Goal: Information Seeking & Learning: Learn about a topic

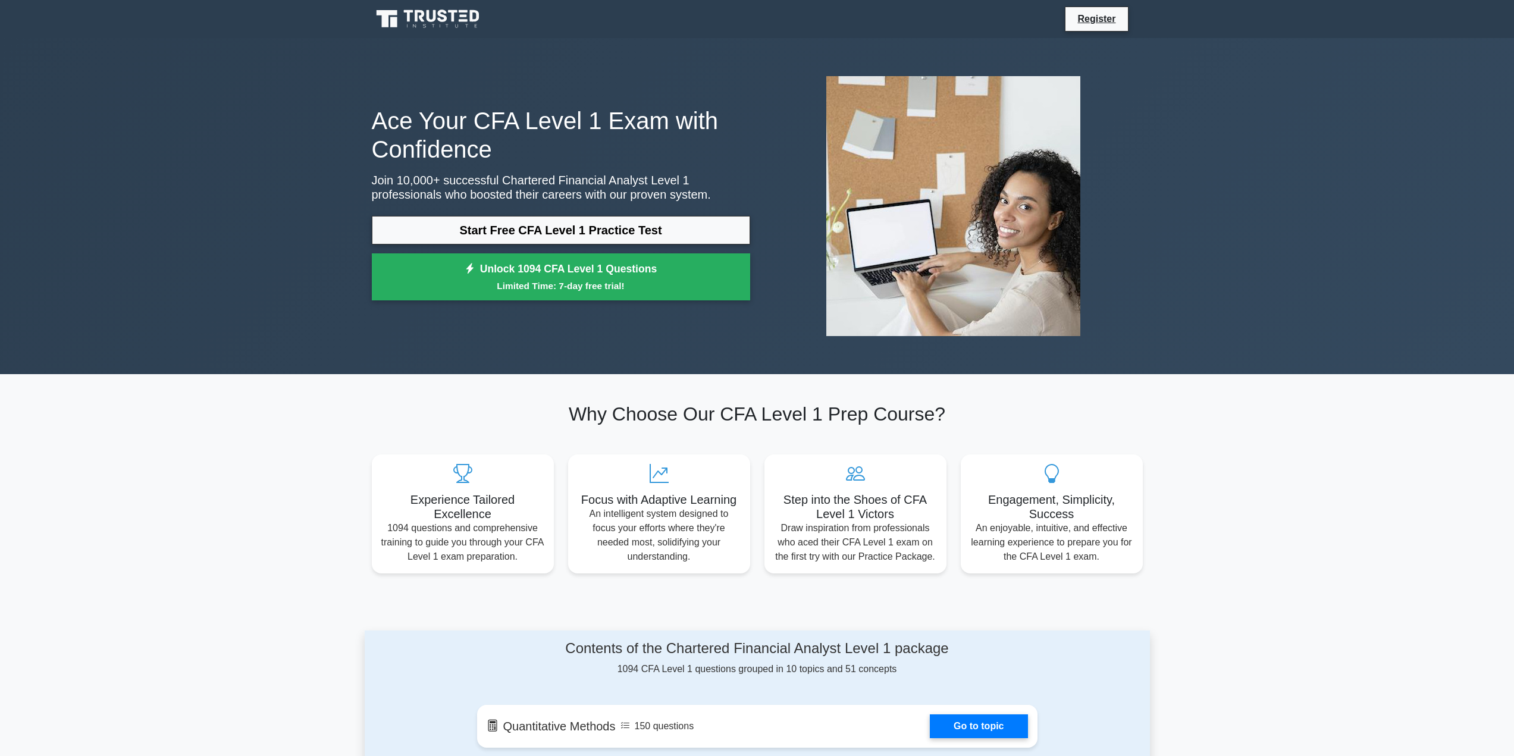
click at [551, 230] on link "Start Free CFA Level 1 Practice Test" at bounding box center [561, 230] width 378 height 29
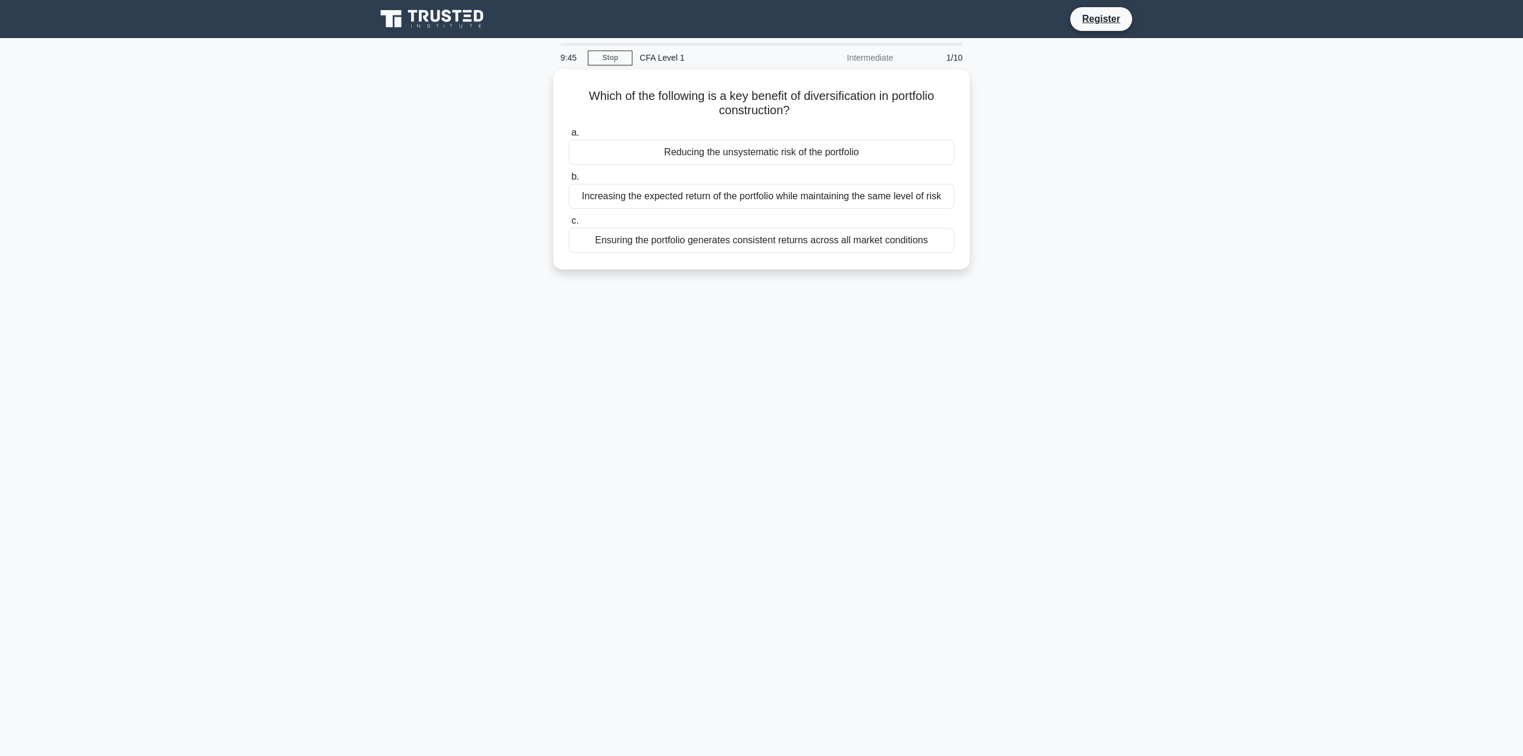
click at [733, 151] on div "Reducing the unsystematic risk of the portfolio" at bounding box center [761, 152] width 385 height 25
click at [569, 137] on input "a. Reducing the unsystematic risk of the portfolio" at bounding box center [569, 133] width 0 height 8
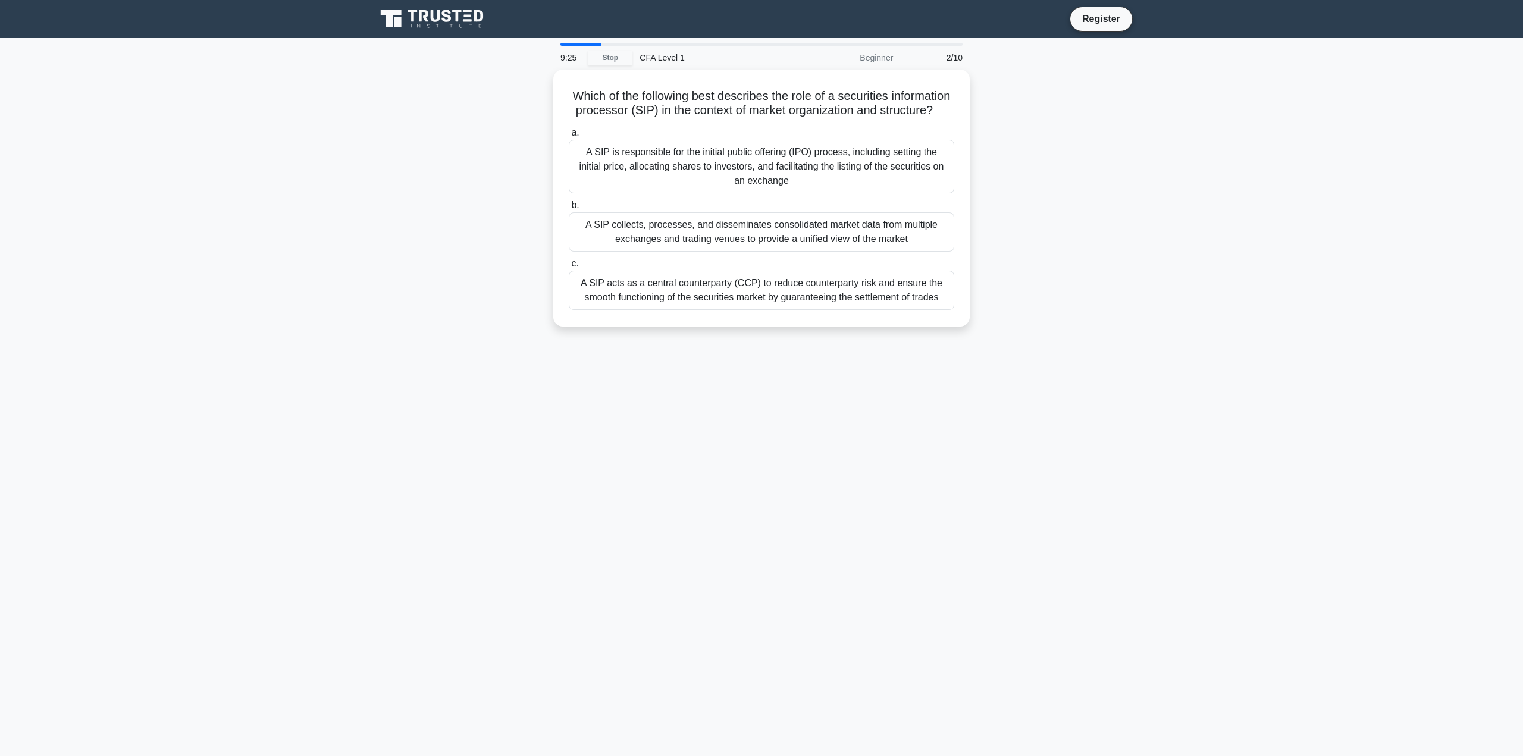
click at [647, 240] on div "A SIP collects, processes, and disseminates consolidated market data from multi…" at bounding box center [761, 231] width 385 height 39
click at [569, 209] on input "b. A SIP collects, processes, and disseminates consolidated market data from mu…" at bounding box center [569, 206] width 0 height 8
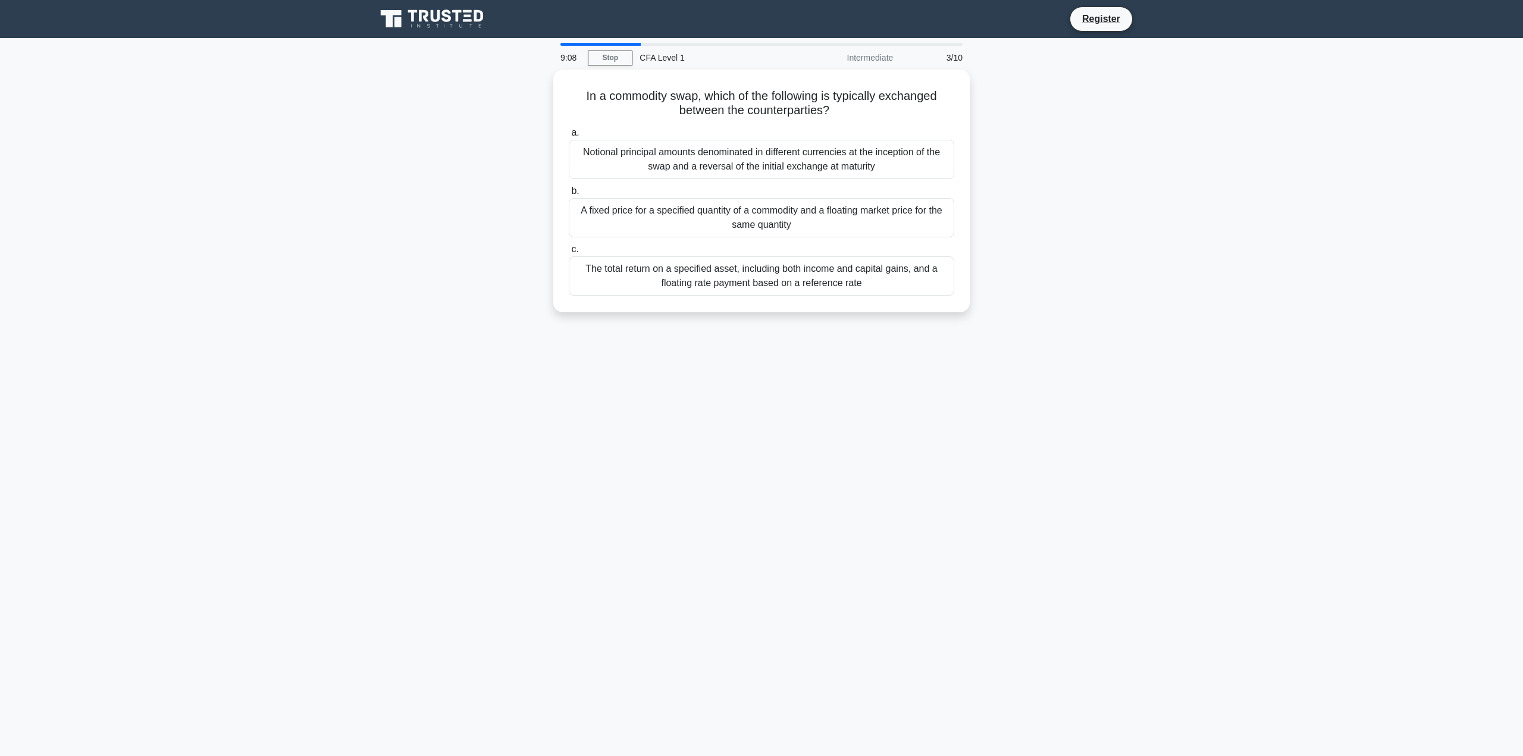
click at [623, 211] on div "A fixed price for a specified quantity of a commodity and a floating market pri…" at bounding box center [761, 217] width 385 height 39
click at [569, 195] on input "b. A fixed price for a specified quantity of a commodity and a floating market …" at bounding box center [569, 191] width 0 height 8
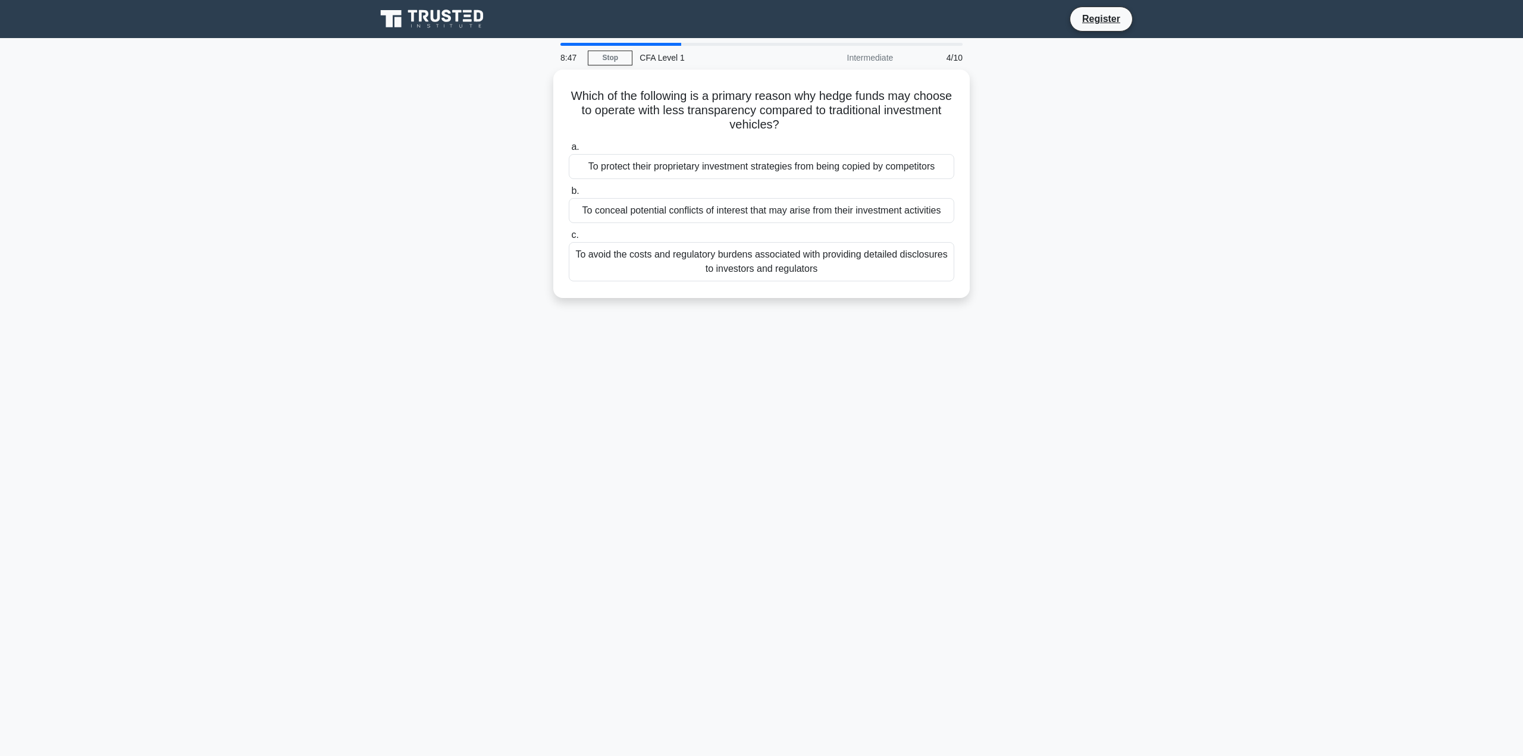
click at [747, 171] on div "To protect their proprietary investment strategies from being copied by competi…" at bounding box center [761, 166] width 385 height 25
click at [569, 151] on input "a. To protect their proprietary investment strategies from being copied by comp…" at bounding box center [569, 147] width 0 height 8
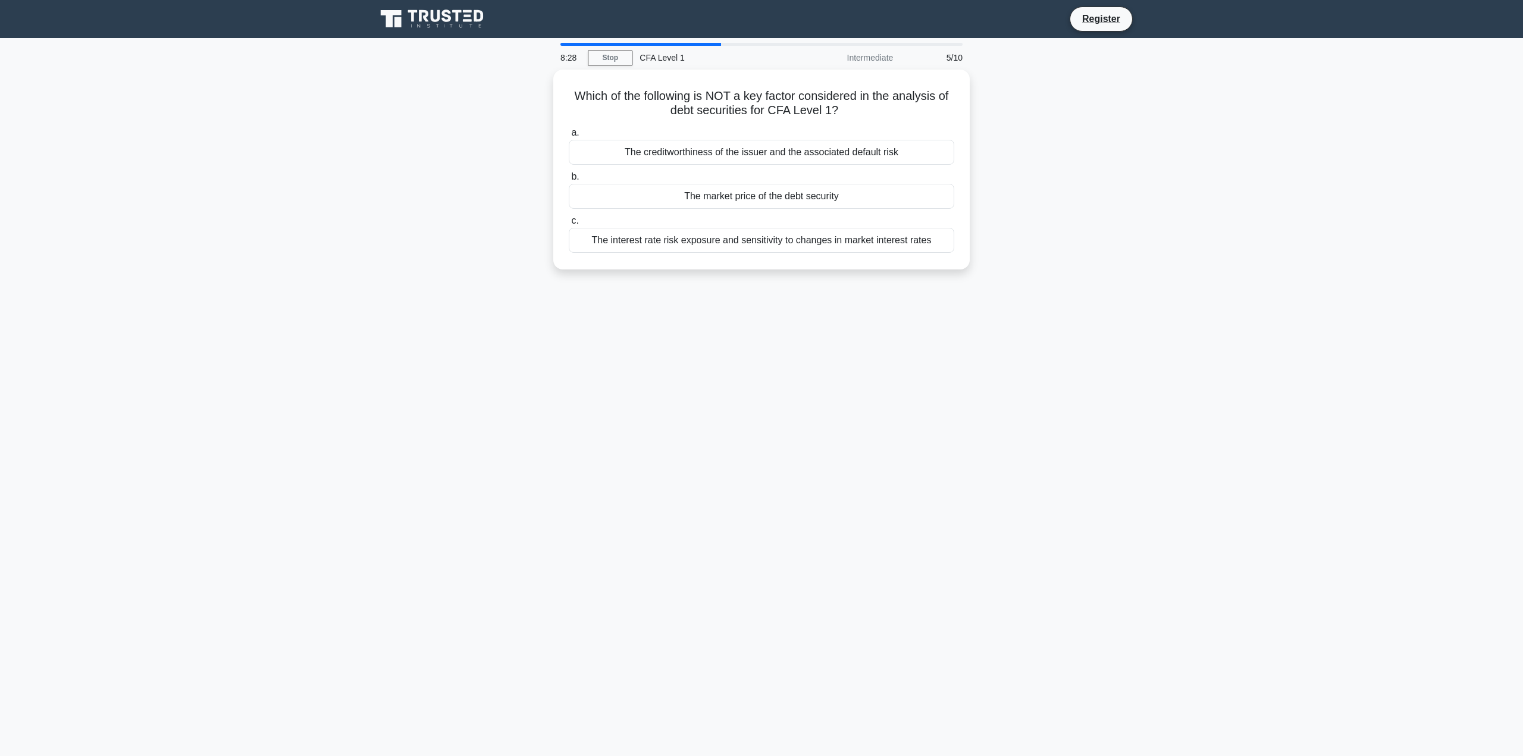
click at [711, 190] on div "The market price of the debt security" at bounding box center [761, 196] width 385 height 25
click at [569, 181] on input "b. The market price of the debt security" at bounding box center [569, 177] width 0 height 8
click at [645, 196] on div "Modified duration" at bounding box center [761, 196] width 385 height 25
click at [569, 181] on input "b. Modified duration" at bounding box center [569, 177] width 0 height 8
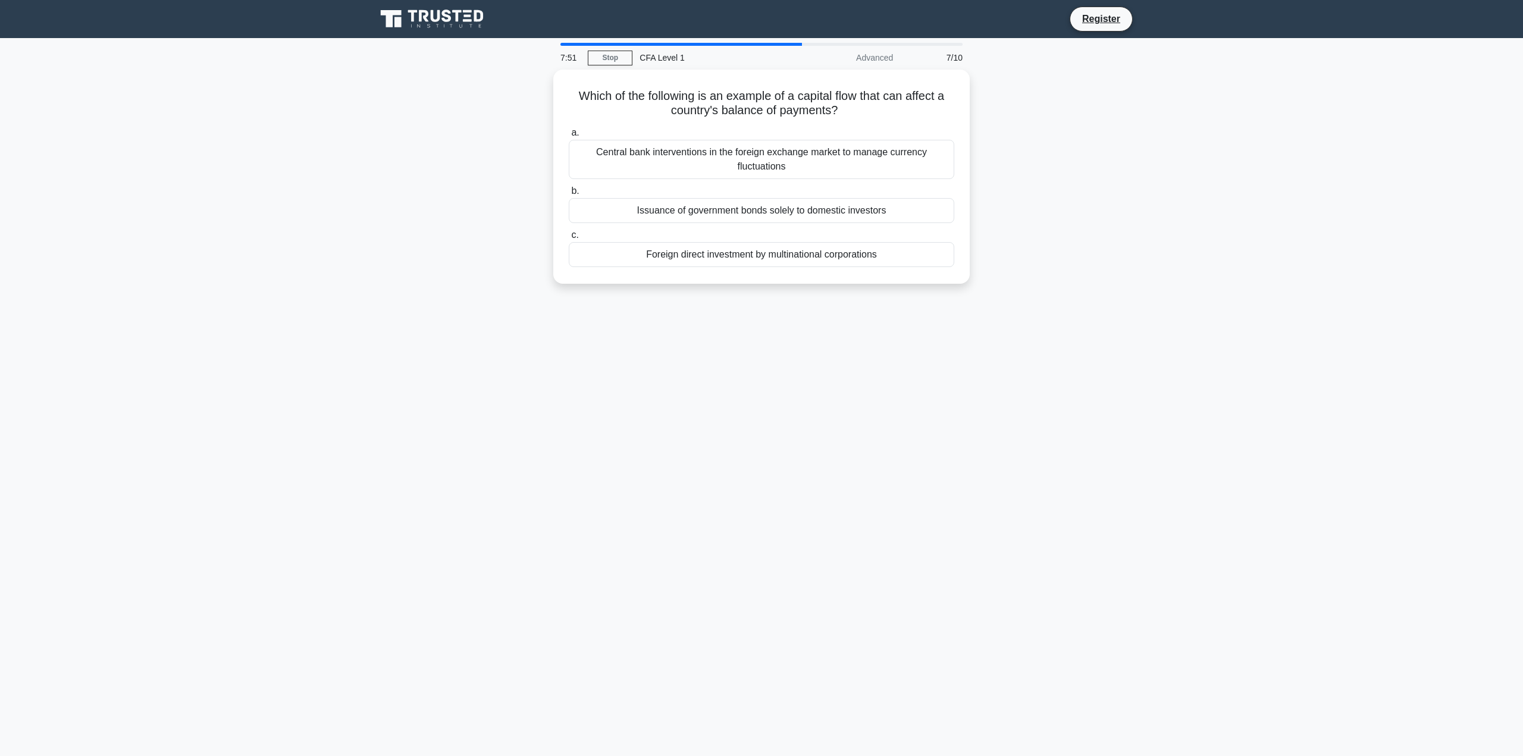
click at [703, 250] on div "Foreign direct investment by multinational corporations" at bounding box center [761, 254] width 385 height 25
click at [569, 239] on input "c. Foreign direct investment by multinational corporations" at bounding box center [569, 235] width 0 height 8
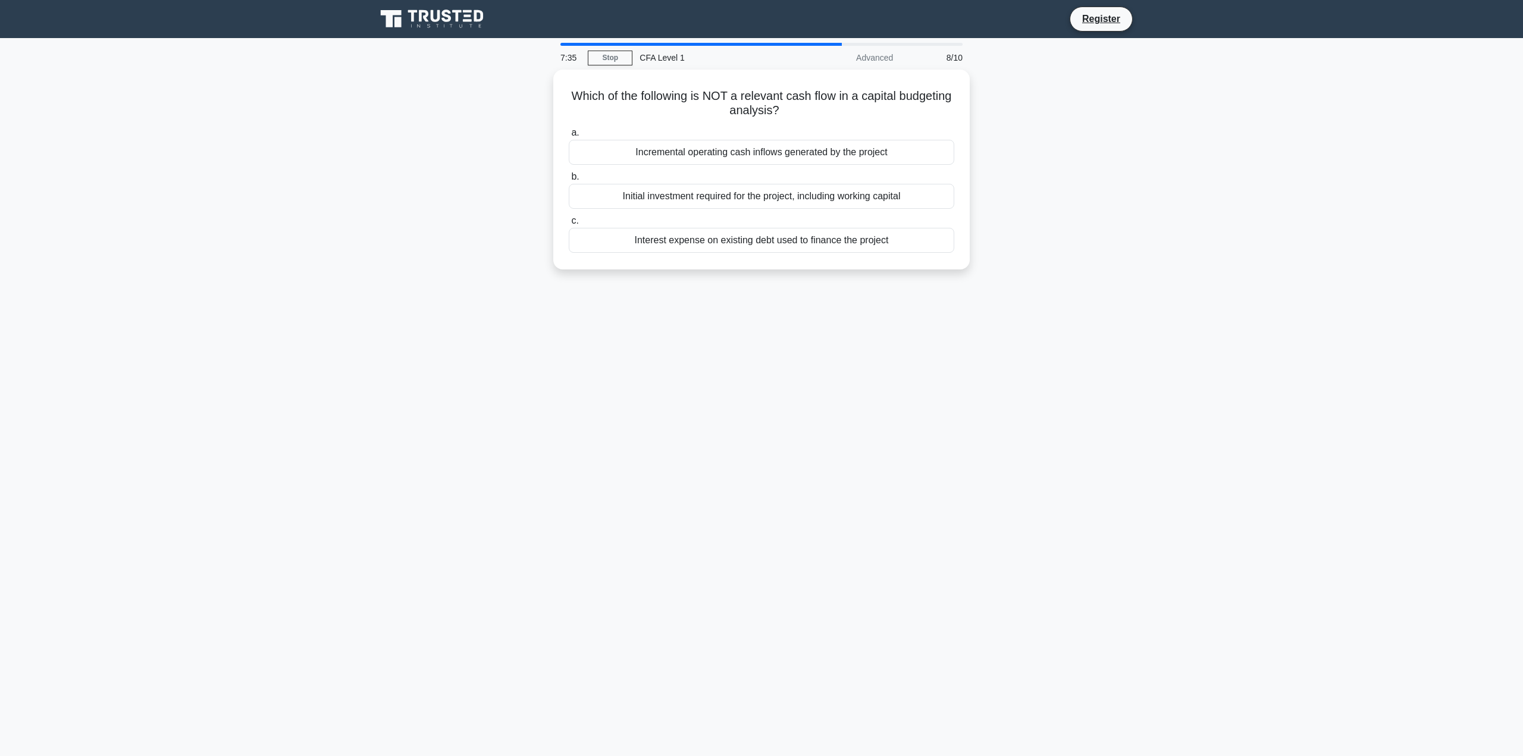
click at [763, 241] on div "Interest expense on existing debt used to finance the project" at bounding box center [761, 240] width 385 height 25
click at [569, 225] on input "c. Interest expense on existing debt used to finance the project" at bounding box center [569, 221] width 0 height 8
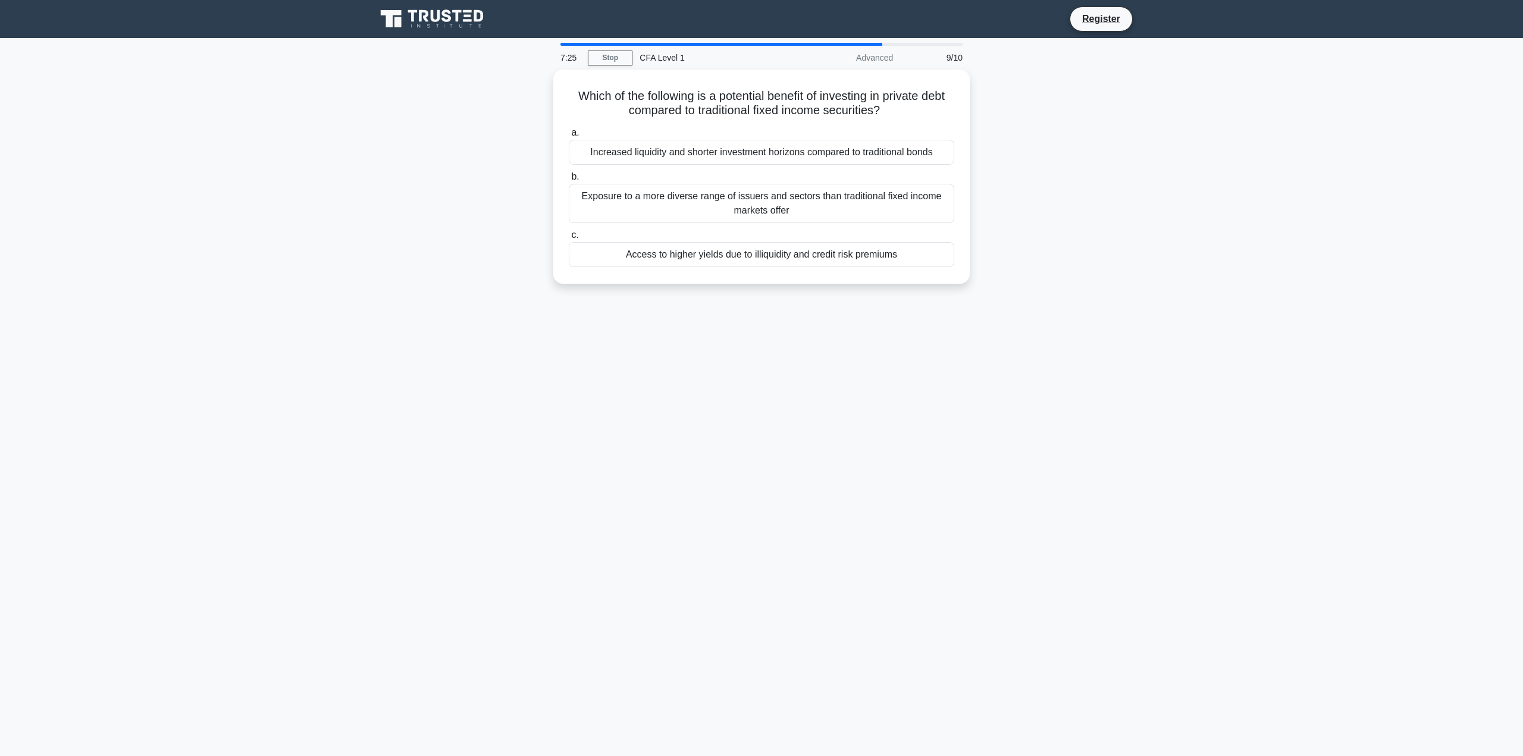
click at [757, 252] on div "Access to higher yields due to illiquidity and credit risk premiums" at bounding box center [761, 254] width 385 height 25
click at [569, 239] on input "c. Access to higher yields due to illiquidity and credit risk premiums" at bounding box center [569, 235] width 0 height 8
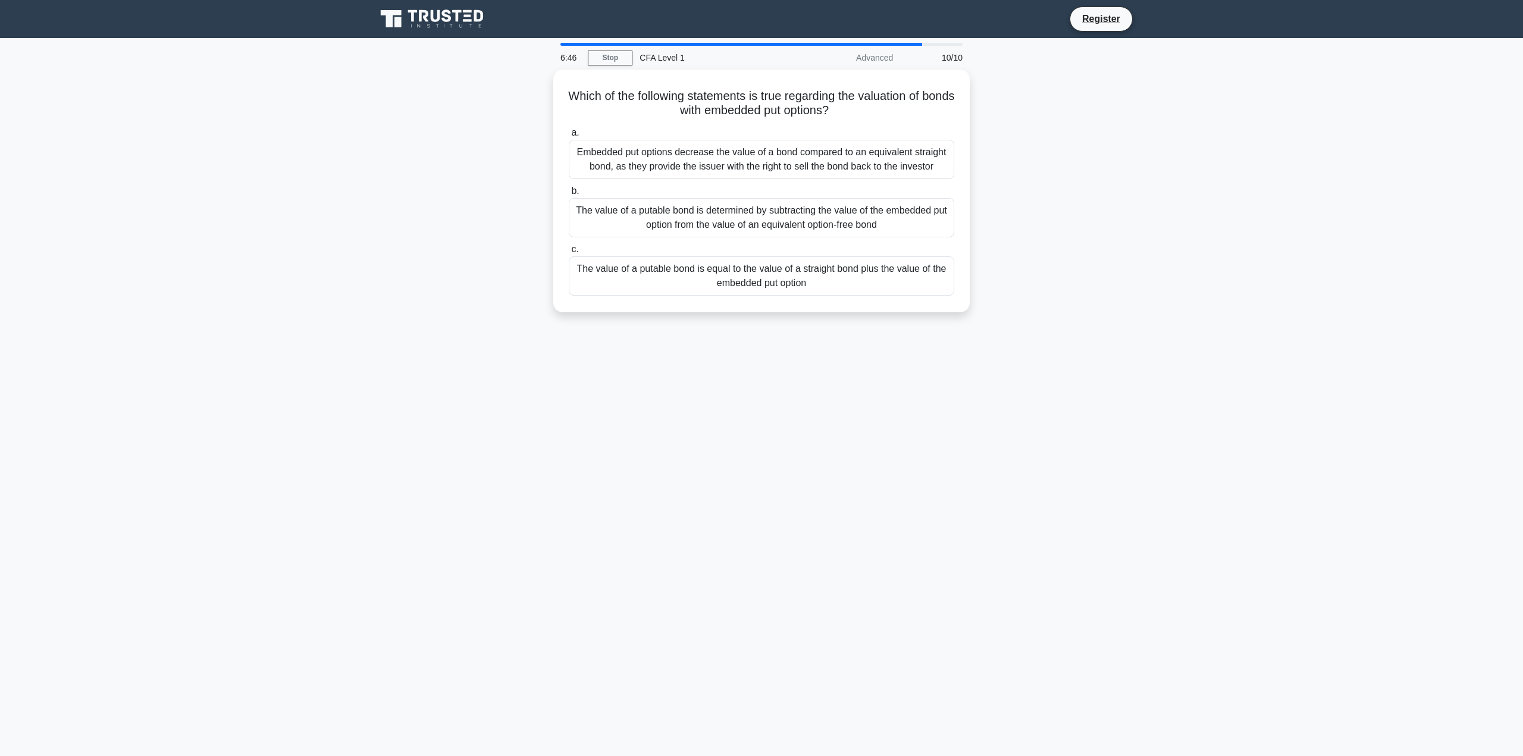
click at [780, 275] on div "The value of a putable bond is equal to the value of a straight bond plus the v…" at bounding box center [761, 275] width 385 height 39
click at [569, 253] on input "c. The value of a putable bond is equal to the value of a straight bond plus th…" at bounding box center [569, 250] width 0 height 8
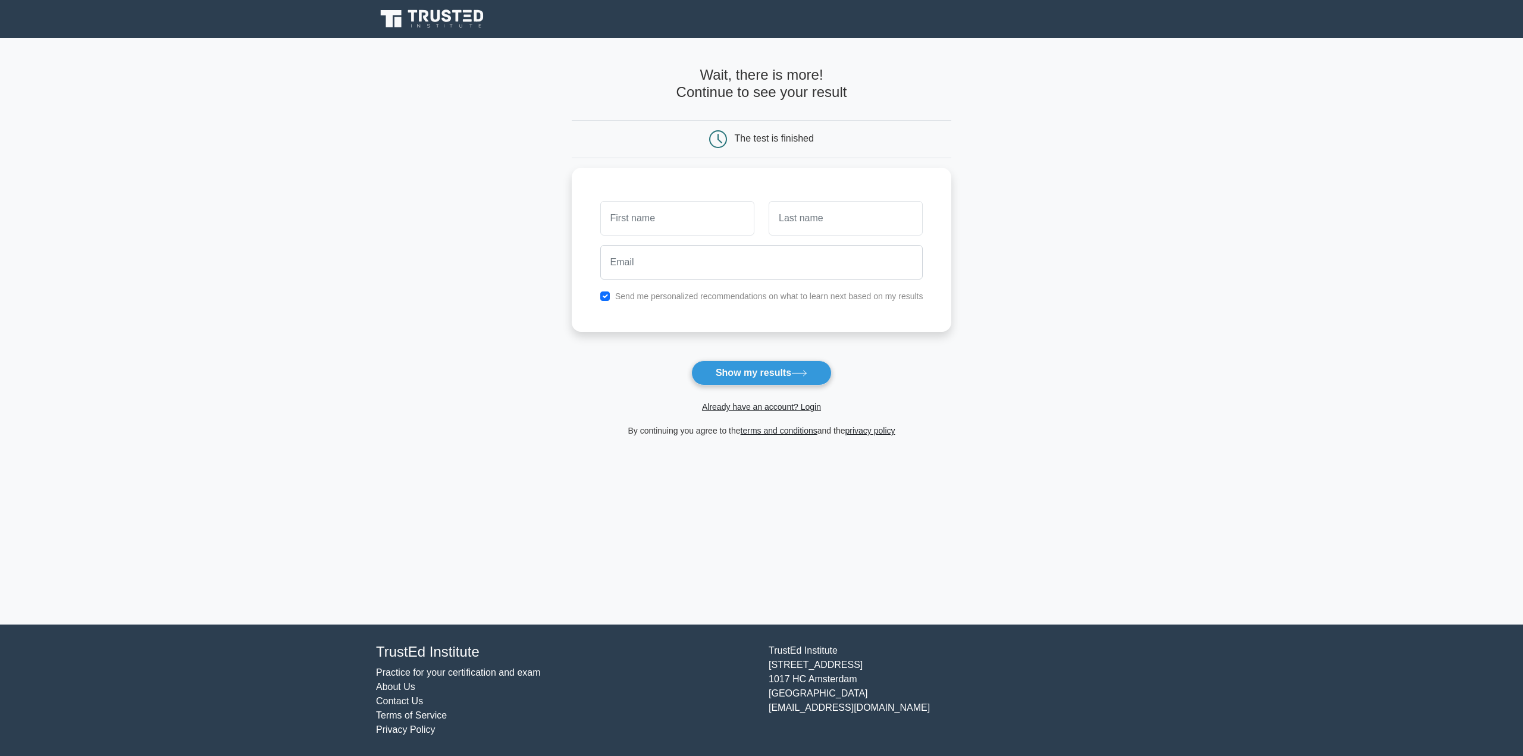
click at [668, 366] on form "Wait, there is more! Continue to see your result The test is finished and the" at bounding box center [762, 252] width 380 height 371
click at [669, 212] on input "text" at bounding box center [677, 218] width 154 height 35
type input "Imogen"
click at [830, 227] on input "text" at bounding box center [846, 218] width 154 height 35
type input "Scott"
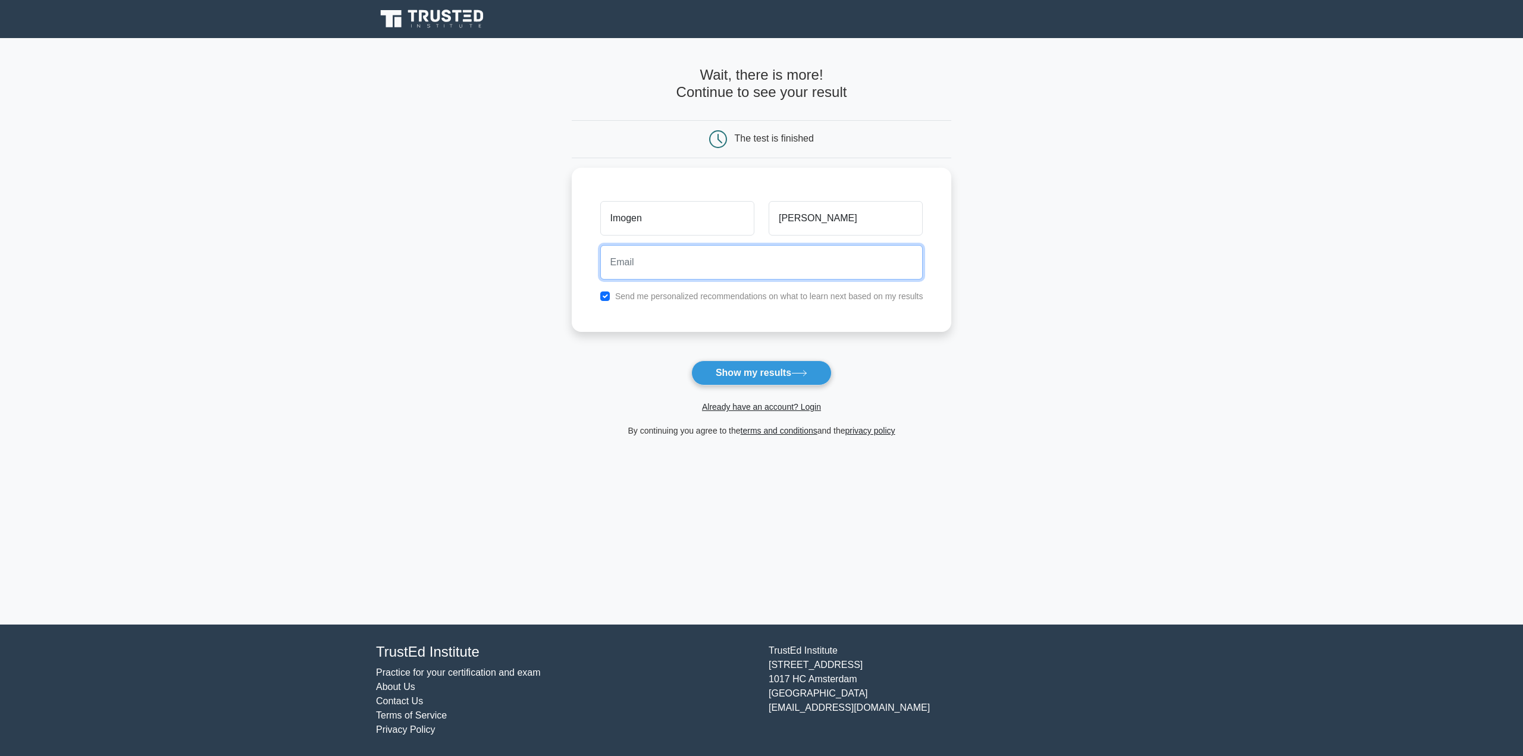
click at [808, 268] on input "email" at bounding box center [761, 262] width 323 height 35
type input "imogen.k.scott@pwc.com"
click at [601, 296] on input "checkbox" at bounding box center [605, 296] width 10 height 10
checkbox input "false"
click at [722, 372] on button "Show my results" at bounding box center [761, 373] width 140 height 25
